Goal: Navigation & Orientation: Find specific page/section

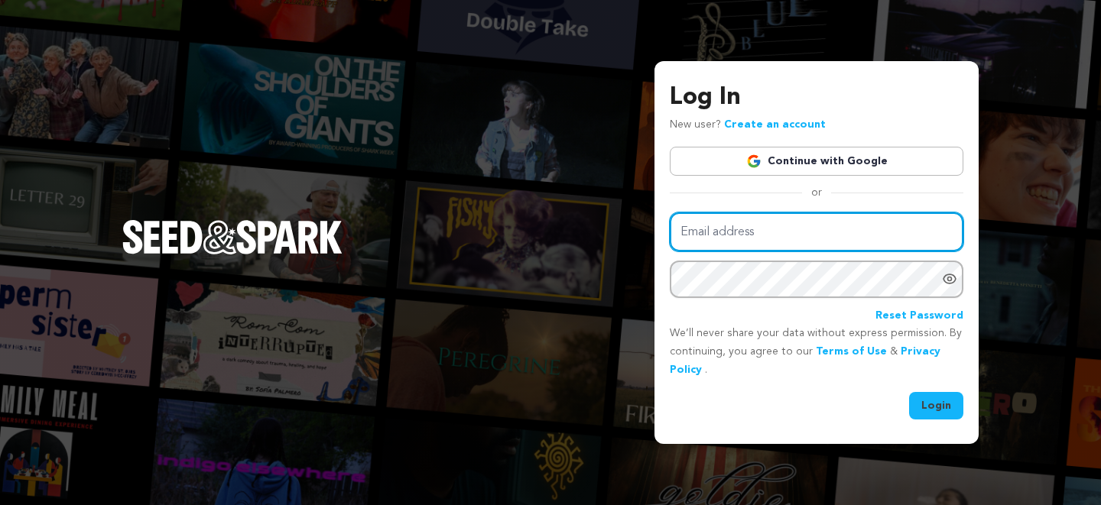
click at [715, 239] on input "Email address" at bounding box center [817, 232] width 294 height 39
type input "catherine.m.judge@gmail.com"
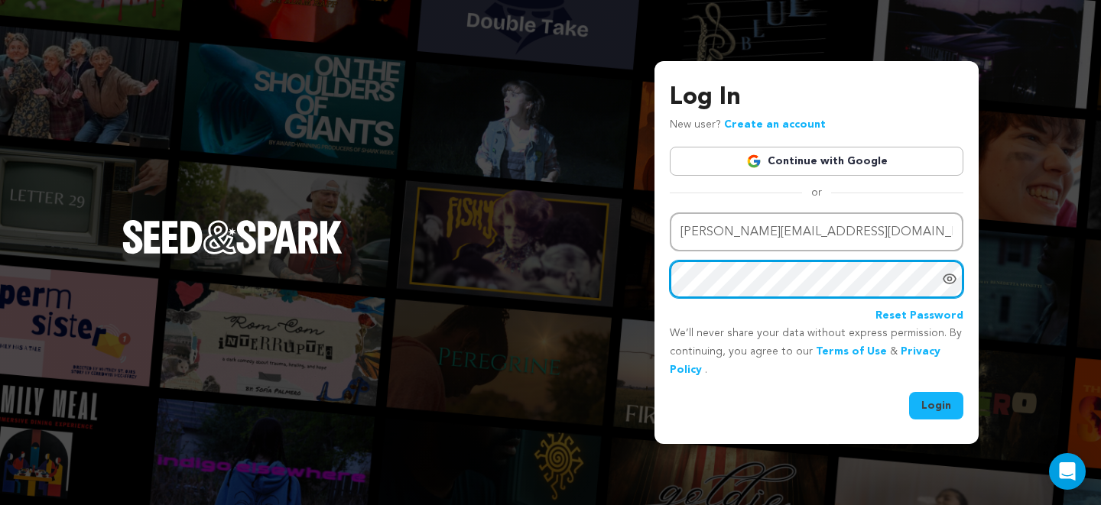
click at [909, 392] on button "Login" at bounding box center [936, 406] width 54 height 28
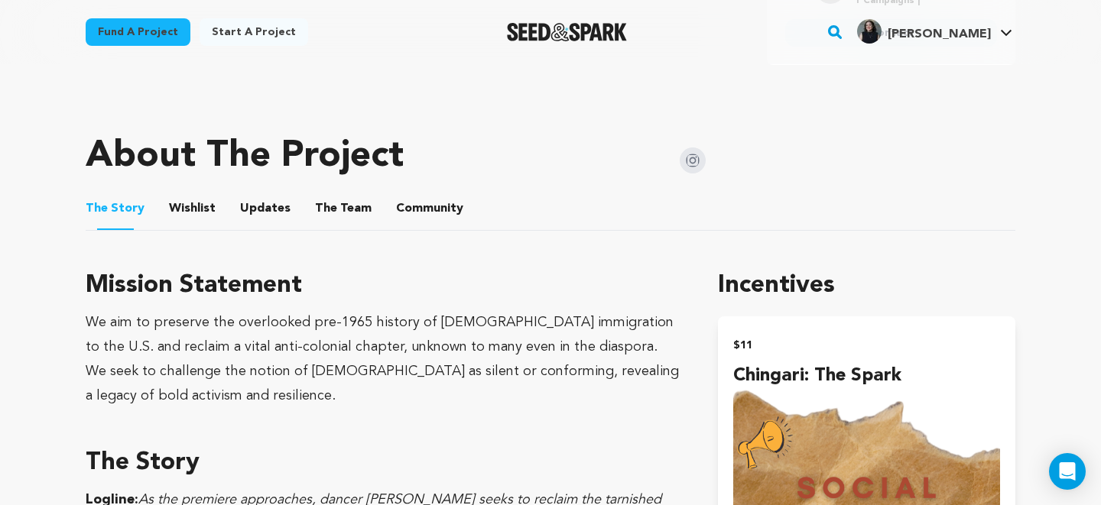
scroll to position [703, 0]
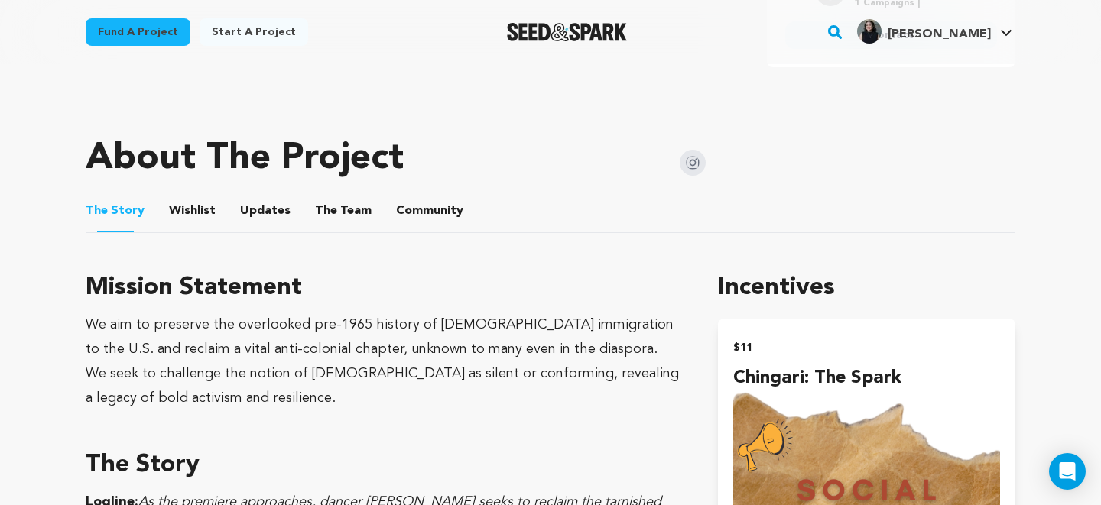
click at [411, 207] on button "Community" at bounding box center [429, 214] width 37 height 37
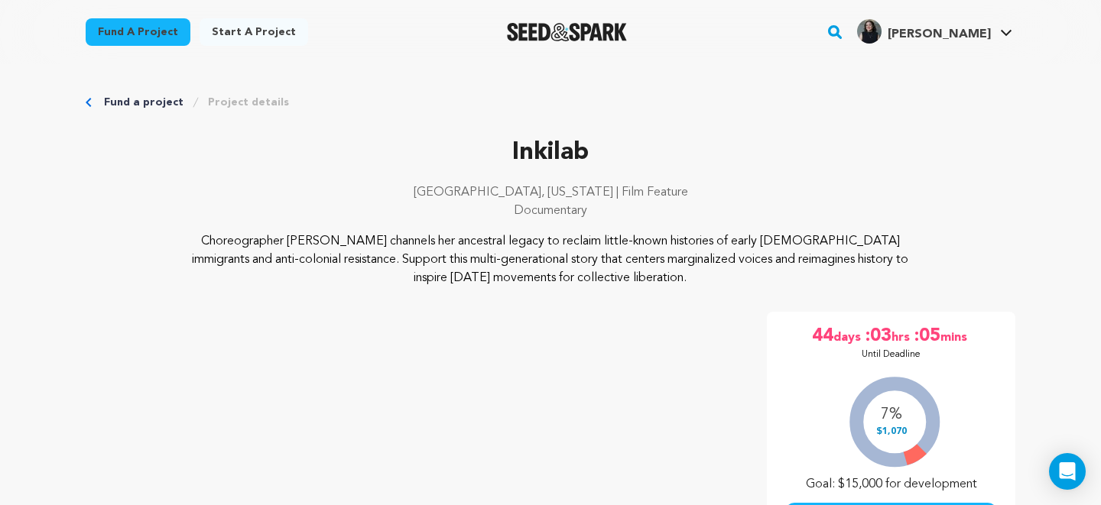
click at [139, 98] on link "Fund a project" at bounding box center [144, 102] width 80 height 15
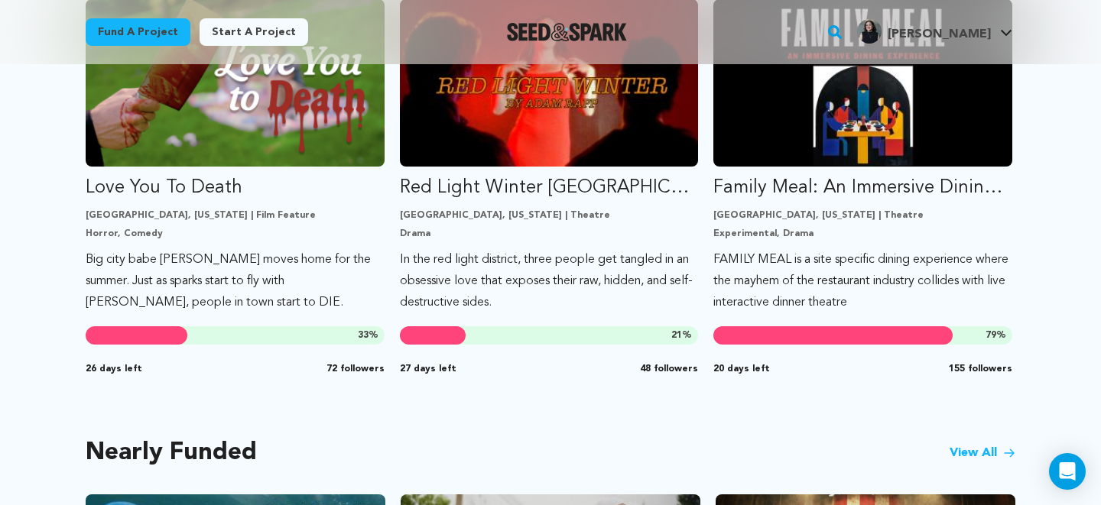
scroll to position [1181, 0]
